Goal: Find specific page/section: Find specific page/section

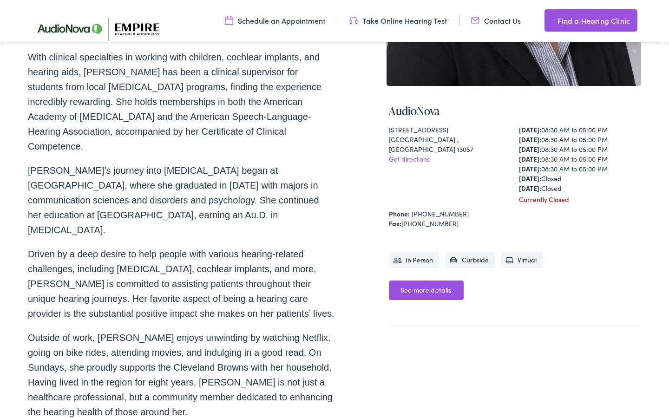
scroll to position [169, 0]
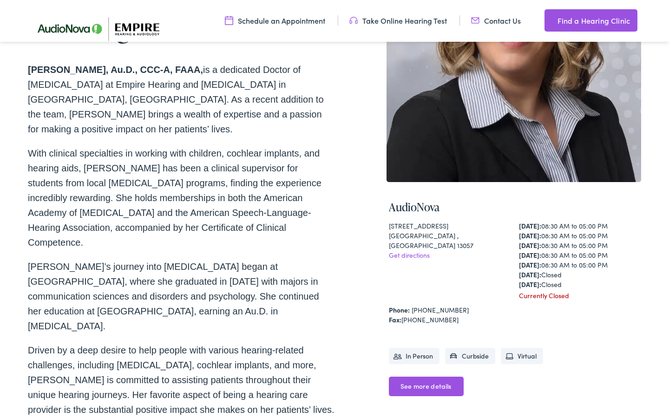
click at [403, 383] on link "See more details" at bounding box center [426, 386] width 75 height 19
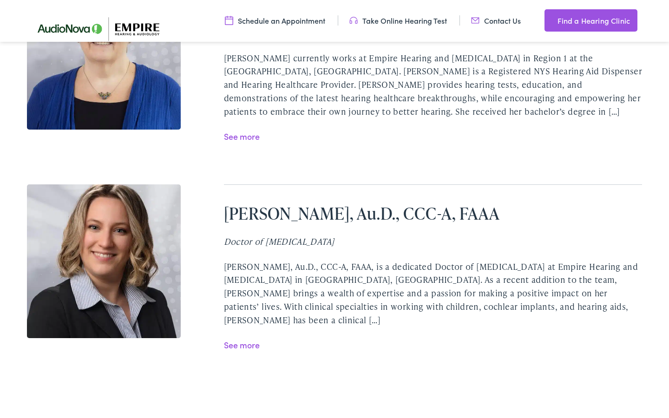
scroll to position [1912, 0]
click at [240, 338] on link "See more" at bounding box center [242, 344] width 36 height 12
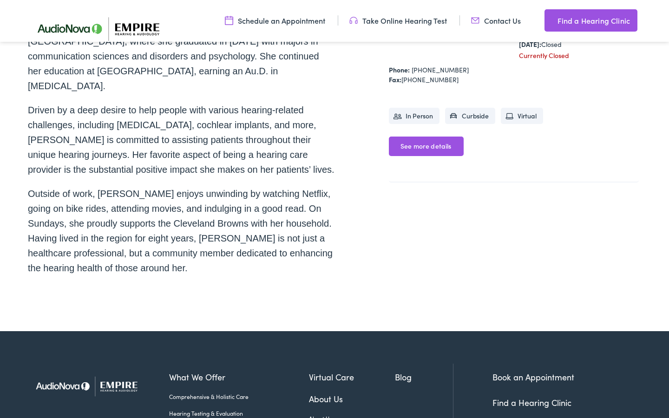
scroll to position [470, 0]
